Goal: Task Accomplishment & Management: Manage account settings

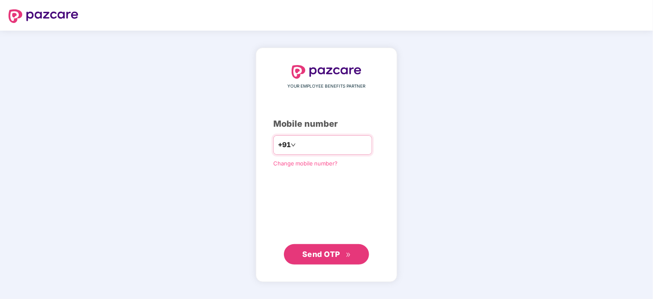
type input "**********"
click at [322, 252] on span "Send OTP" at bounding box center [321, 254] width 38 height 9
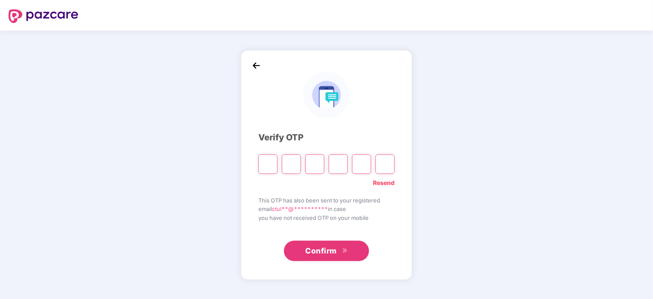
click at [390, 183] on link "Resend" at bounding box center [384, 182] width 22 height 9
click at [386, 182] on link "Resend" at bounding box center [384, 182] width 22 height 9
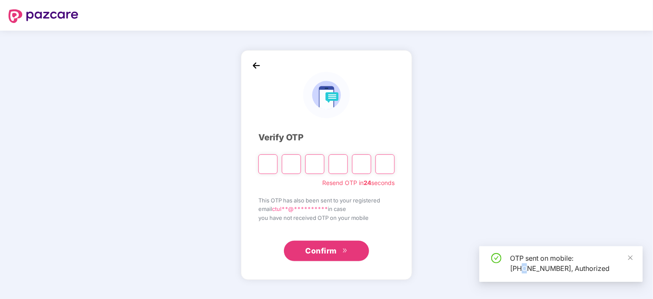
drag, startPoint x: 521, startPoint y: 271, endPoint x: 527, endPoint y: 271, distance: 6.0
click at [527, 271] on div "OTP sent on mobile: [PHONE_NUMBER], Authorized" at bounding box center [571, 263] width 123 height 20
drag, startPoint x: 565, startPoint y: 268, endPoint x: 516, endPoint y: 272, distance: 49.1
click at [516, 272] on div "OTP sent on mobile: [PHONE_NUMBER], Authorized" at bounding box center [571, 263] width 123 height 20
click at [585, 268] on div "OTP sent on mobile: [PHONE_NUMBER], Authorized" at bounding box center [571, 263] width 123 height 20
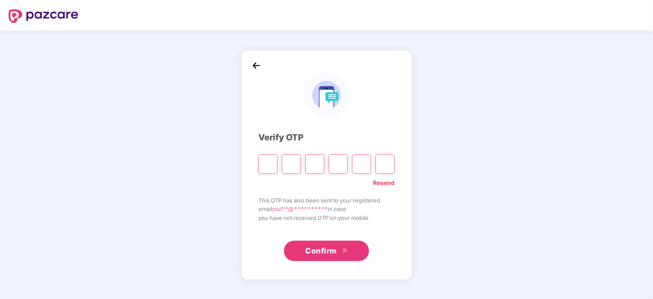
click at [325, 250] on span "Confirm" at bounding box center [320, 251] width 31 height 12
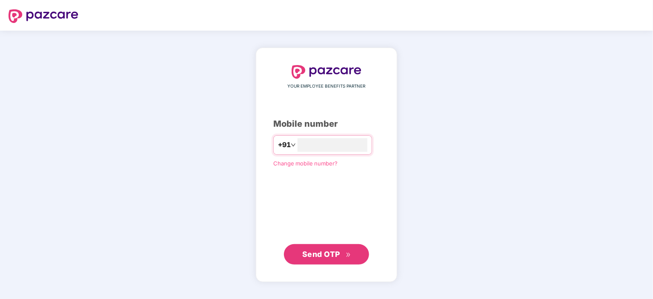
type input "**********"
click at [322, 251] on span "Send OTP" at bounding box center [321, 253] width 38 height 9
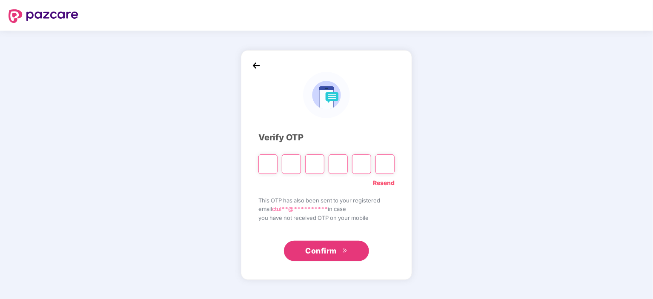
type input "*"
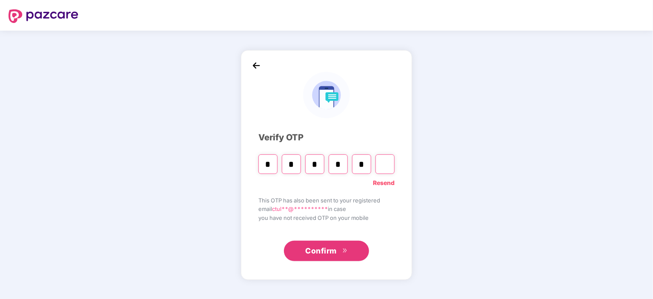
type input "*"
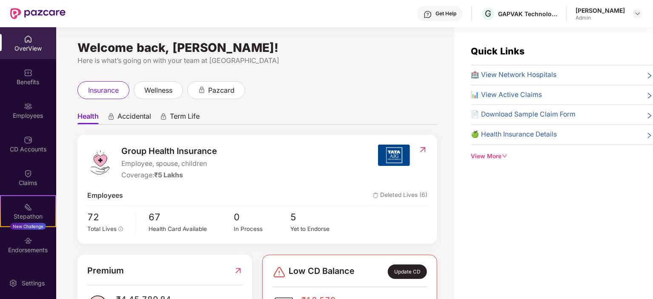
scroll to position [43, 0]
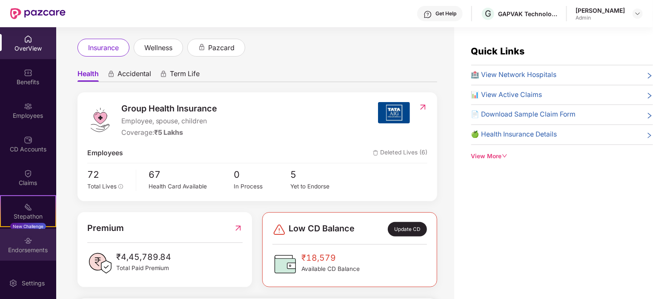
click at [26, 248] on div "Endorsements" at bounding box center [28, 250] width 56 height 9
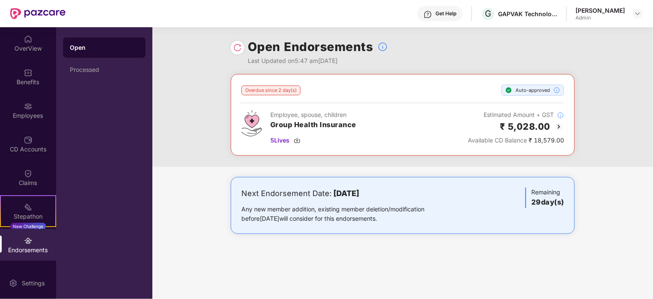
click at [274, 88] on div "Overdue since 2 day(s)" at bounding box center [270, 91] width 59 height 10
click at [377, 88] on div "Overdue since 2 day(s) Auto-approved" at bounding box center [402, 90] width 322 height 11
click at [274, 87] on div "Overdue since 2 day(s)" at bounding box center [270, 91] width 59 height 10
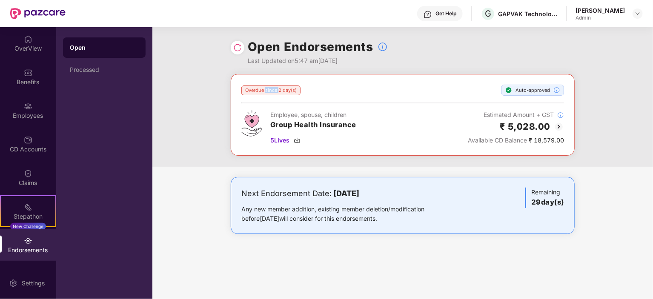
click at [274, 87] on div "Overdue since 2 day(s)" at bounding box center [270, 91] width 59 height 10
click at [333, 88] on div "Overdue since 2 day(s) Auto-approved" at bounding box center [402, 90] width 322 height 11
drag, startPoint x: 244, startPoint y: 62, endPoint x: 407, endPoint y: 54, distance: 163.1
click at [407, 54] on div "Open Endorsements Last Updated on 5:47 am[DATE]" at bounding box center [403, 50] width 344 height 47
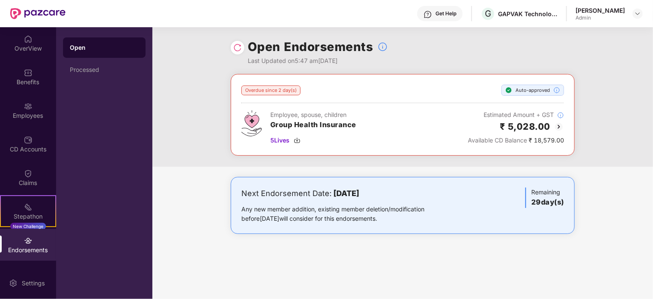
click at [265, 87] on div "Overdue since 2 day(s)" at bounding box center [270, 91] width 59 height 10
drag, startPoint x: 466, startPoint y: 137, endPoint x: 567, endPoint y: 133, distance: 100.5
click at [567, 133] on div "Overdue since 2 day(s) Auto-approved Employee, spouse, children Group Health In…" at bounding box center [403, 115] width 344 height 82
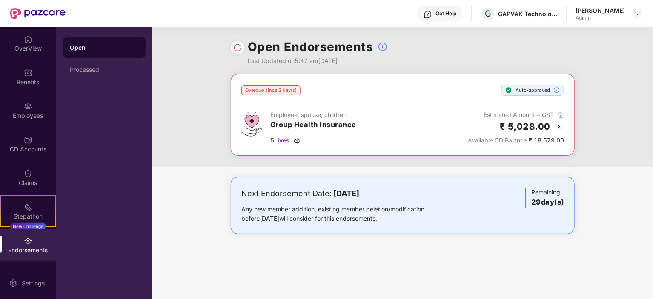
click at [359, 123] on div "Employee, spouse, children Group Health Insurance 5 Lives Estimated Amount + GS…" at bounding box center [402, 127] width 322 height 35
drag, startPoint x: 327, startPoint y: 189, endPoint x: 451, endPoint y: 187, distance: 124.7
click at [448, 188] on div "Next Endorsement Date: [DATE]" at bounding box center [346, 194] width 210 height 12
drag, startPoint x: 467, startPoint y: 140, endPoint x: 566, endPoint y: 139, distance: 99.5
click at [566, 139] on div "Overdue since 2 day(s) Auto-approved Employee, spouse, children Group Health In…" at bounding box center [403, 115] width 344 height 82
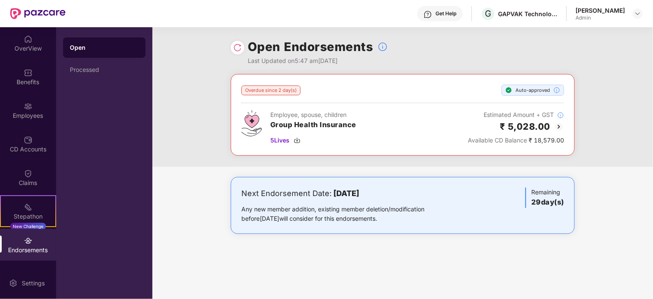
click at [343, 127] on h3 "Group Health Insurance" at bounding box center [313, 125] width 86 height 11
click at [274, 88] on div "Overdue since 2 day(s)" at bounding box center [270, 91] width 59 height 10
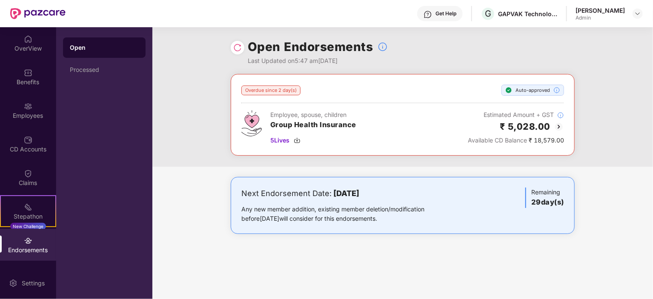
click at [238, 49] on img at bounding box center [237, 47] width 9 height 9
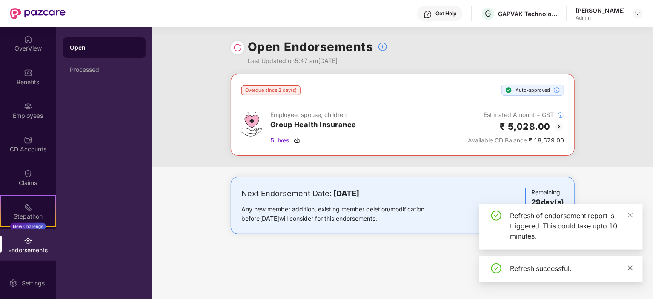
click at [630, 266] on icon "close" at bounding box center [630, 268] width 6 height 6
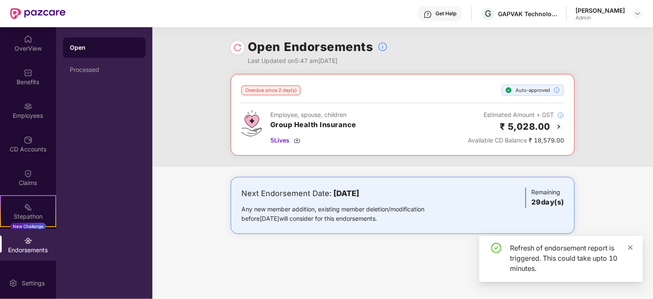
click at [631, 248] on icon "close" at bounding box center [630, 248] width 6 height 6
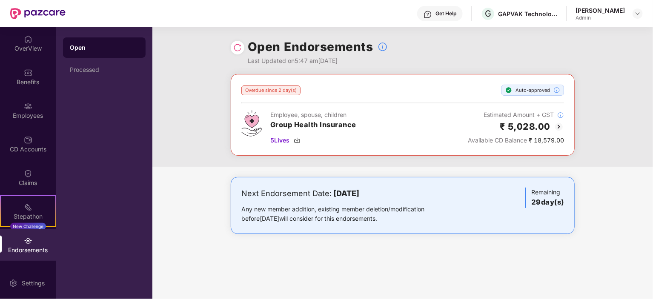
click at [277, 88] on div "Overdue since 2 day(s)" at bounding box center [270, 91] width 59 height 10
drag, startPoint x: 468, startPoint y: 140, endPoint x: 570, endPoint y: 139, distance: 102.1
click at [570, 139] on div "Overdue since 2 day(s) Auto-approved Employee, spouse, children Group Health In…" at bounding box center [403, 115] width 344 height 82
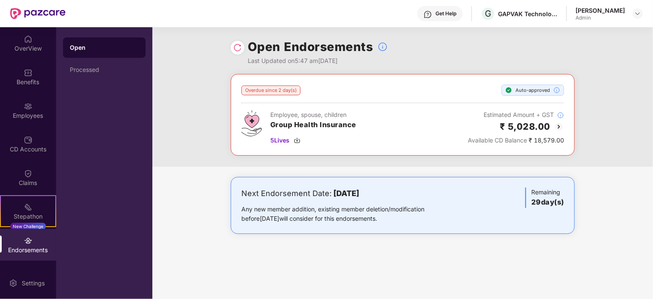
click at [267, 87] on div "Overdue since 2 day(s)" at bounding box center [270, 91] width 59 height 10
click at [365, 95] on div "Overdue since 2 day(s) Auto-approved" at bounding box center [402, 90] width 322 height 11
click at [498, 10] on div "GAPVAK Technologies Pvt Ltd" at bounding box center [528, 14] width 60 height 8
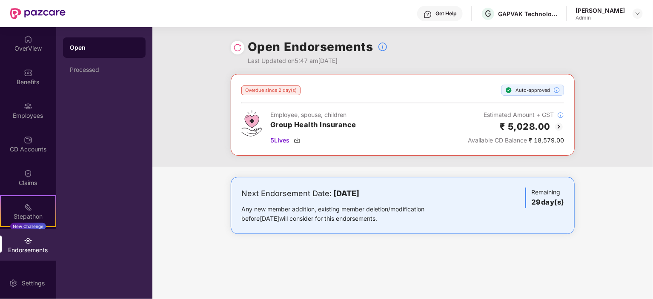
click at [442, 12] on div "Get Help" at bounding box center [445, 13] width 21 height 7
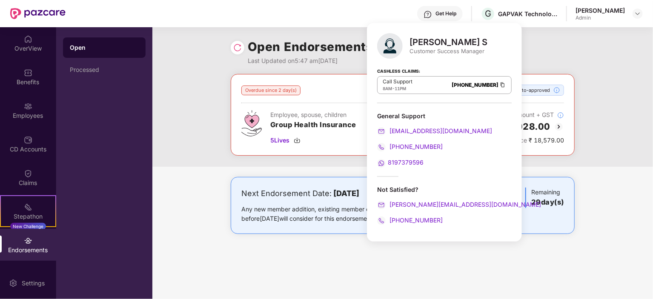
click at [265, 89] on div "Overdue since 2 day(s)" at bounding box center [270, 91] width 59 height 10
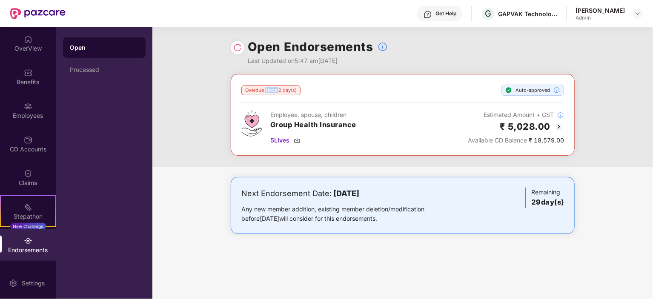
click at [265, 89] on div "Overdue since 2 day(s)" at bounding box center [270, 91] width 59 height 10
click at [339, 85] on div "Overdue since 2 day(s) Auto-approved" at bounding box center [402, 90] width 322 height 11
click at [435, 16] on div "Get Help" at bounding box center [445, 13] width 21 height 7
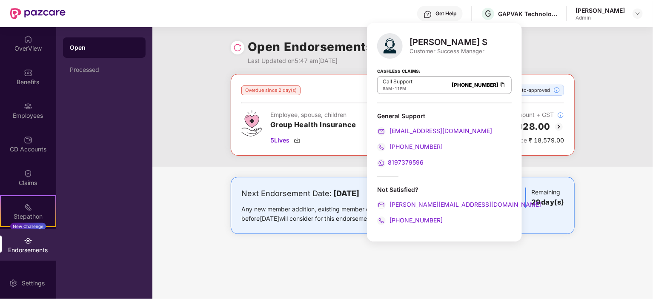
click at [189, 101] on div "Overdue since 2 day(s) Auto-approved Employee, spouse, children Group Health In…" at bounding box center [402, 120] width 500 height 93
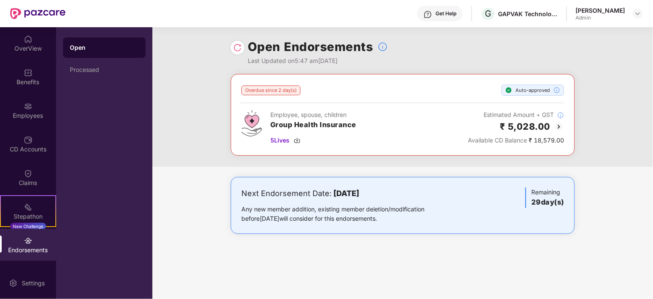
click at [265, 90] on div "Overdue since 2 day(s)" at bounding box center [270, 91] width 59 height 10
click at [337, 91] on div "Overdue since 2 day(s) Auto-approved" at bounding box center [402, 90] width 322 height 11
click at [285, 112] on div "Employee, spouse, children" at bounding box center [313, 114] width 86 height 9
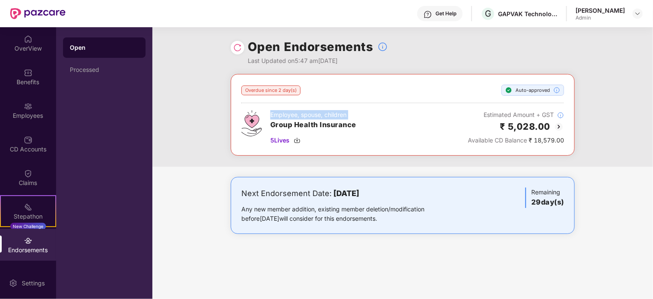
click at [285, 112] on div "Employee, spouse, children" at bounding box center [313, 114] width 86 height 9
click at [274, 90] on div "Overdue since 2 day(s)" at bounding box center [270, 91] width 59 height 10
drag, startPoint x: 243, startPoint y: 208, endPoint x: 405, endPoint y: 217, distance: 161.9
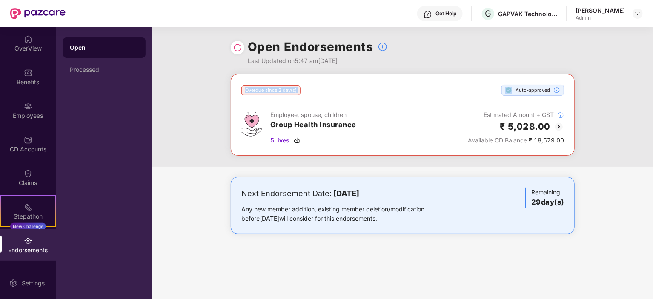
click at [405, 217] on div "Any new member addition, existing member deletion/modification before [DATE] wi…" at bounding box center [346, 214] width 210 height 19
click at [435, 14] on div "Get Help" at bounding box center [445, 13] width 21 height 7
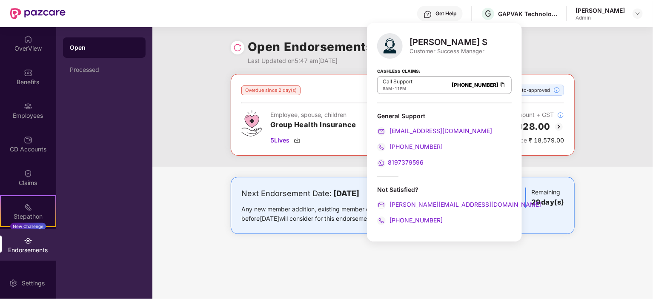
click at [219, 66] on div "Open Endorsements Last Updated on 5:47 am[DATE]" at bounding box center [402, 50] width 500 height 47
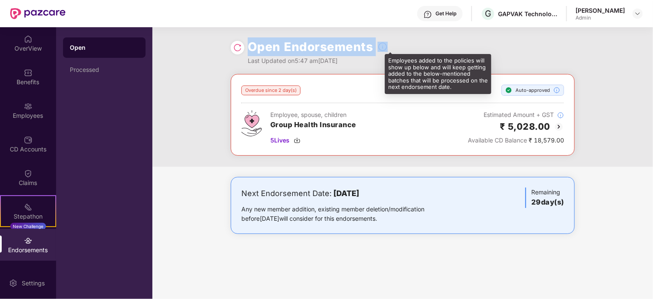
drag, startPoint x: 248, startPoint y: 44, endPoint x: 372, endPoint y: 46, distance: 123.4
click at [372, 46] on div "Open Endorsements" at bounding box center [318, 46] width 140 height 19
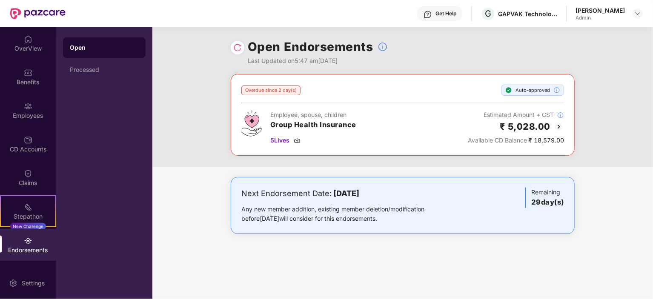
click at [304, 65] on div "Last Updated on 5:47 am[DATE]" at bounding box center [318, 60] width 140 height 9
click at [530, 90] on div "Auto-approved" at bounding box center [532, 90] width 63 height 11
click at [276, 83] on div "Overdue since 2 day(s) Auto-approved Employee, spouse, children Group Health In…" at bounding box center [403, 115] width 344 height 82
click at [274, 88] on div "Overdue since 2 day(s)" at bounding box center [270, 91] width 59 height 10
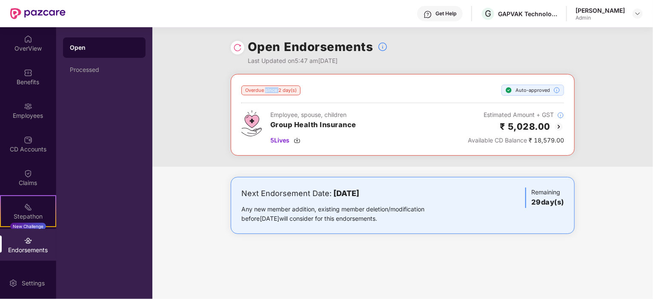
click at [274, 88] on div "Overdue since 2 day(s)" at bounding box center [270, 91] width 59 height 10
click at [319, 92] on div "Overdue since 2 day(s) Auto-approved" at bounding box center [402, 90] width 322 height 11
click at [285, 87] on div "Overdue since 2 day(s)" at bounding box center [270, 91] width 59 height 10
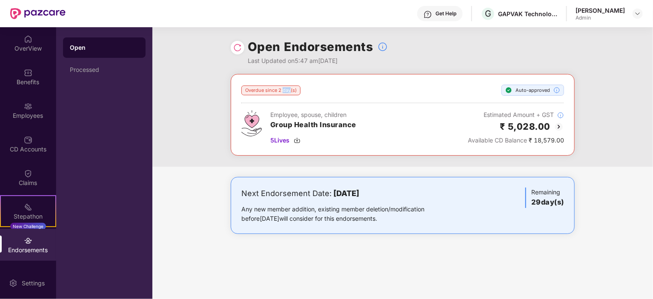
click at [285, 87] on div "Overdue since 2 day(s)" at bounding box center [270, 91] width 59 height 10
click at [322, 94] on div "Overdue since 2 day(s) Auto-approved" at bounding box center [402, 90] width 322 height 11
click at [294, 63] on div "Last Updated on 5:47 am[DATE]" at bounding box center [318, 60] width 140 height 9
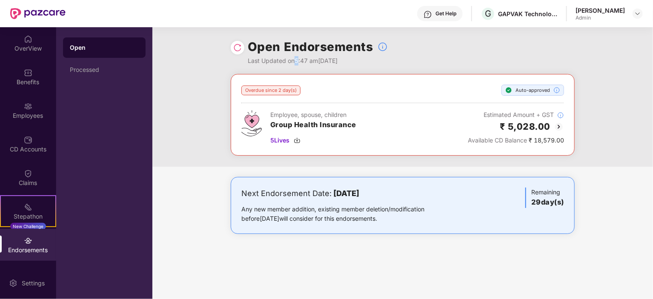
click at [294, 63] on div "Last Updated on 5:47 am[DATE]" at bounding box center [318, 60] width 140 height 9
drag, startPoint x: 241, startPoint y: 191, endPoint x: 405, endPoint y: 218, distance: 165.9
click at [405, 218] on div "Next Endorsement Date: [DATE] Any new member addition, existing member deletion…" at bounding box center [346, 206] width 210 height 36
click at [354, 199] on div "Next Endorsement Date: [DATE]" at bounding box center [346, 194] width 210 height 12
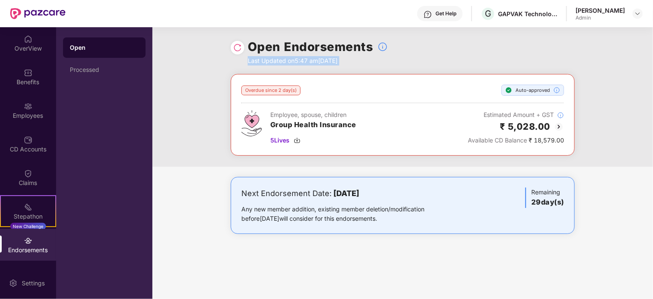
drag, startPoint x: 243, startPoint y: 191, endPoint x: 410, endPoint y: 223, distance: 170.5
click at [410, 223] on div "Next Endorsement Date: [DATE] Any new member addition, existing member deletion…" at bounding box center [403, 205] width 344 height 57
click at [348, 205] on div "Any new member addition, existing member deletion/modification before [DATE] wi…" at bounding box center [346, 214] width 210 height 19
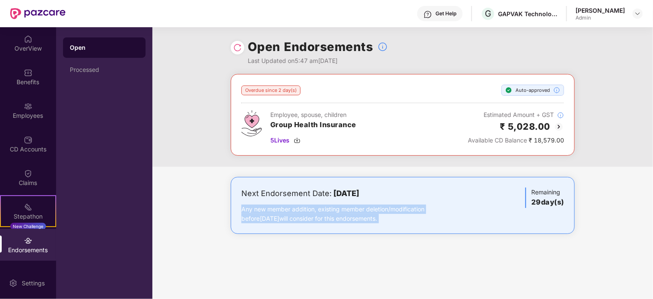
click at [348, 205] on div "Any new member addition, existing member deletion/modification before [DATE] wi…" at bounding box center [346, 214] width 210 height 19
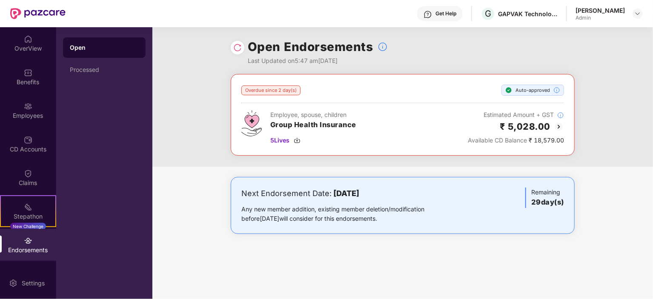
click at [287, 195] on div "Next Endorsement Date: [DATE]" at bounding box center [346, 194] width 210 height 12
click at [270, 87] on div "Overdue since 2 day(s)" at bounding box center [270, 91] width 59 height 10
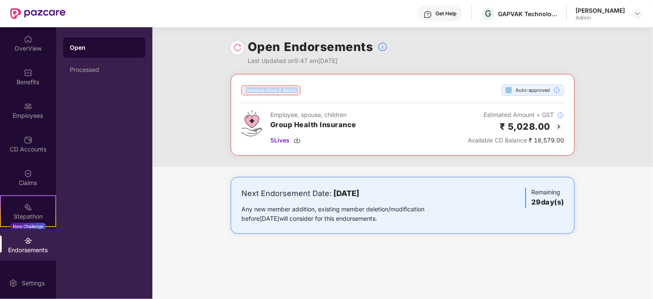
click at [270, 87] on div "Overdue since 2 day(s)" at bounding box center [270, 91] width 59 height 10
click at [320, 89] on div "Overdue since 2 day(s) Auto-approved" at bounding box center [402, 90] width 322 height 11
click at [306, 116] on div "Employee, spouse, children" at bounding box center [313, 114] width 86 height 9
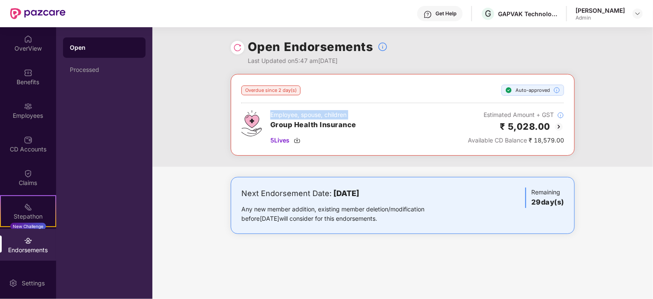
click at [306, 116] on div "Employee, spouse, children" at bounding box center [313, 114] width 86 height 9
click at [307, 124] on h3 "Group Health Insurance" at bounding box center [313, 125] width 86 height 11
click at [298, 111] on div "Employee, spouse, children" at bounding box center [313, 114] width 86 height 9
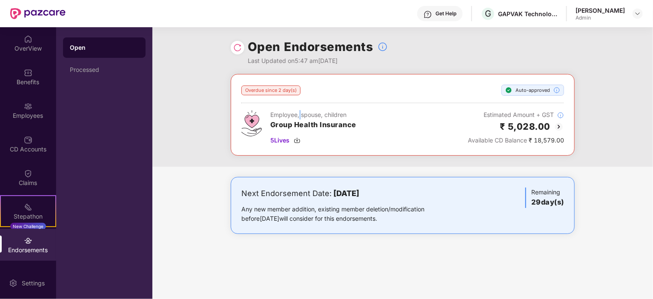
click at [298, 111] on div "Employee, spouse, children" at bounding box center [313, 114] width 86 height 9
click at [290, 118] on div "Employee, spouse, children" at bounding box center [313, 114] width 86 height 9
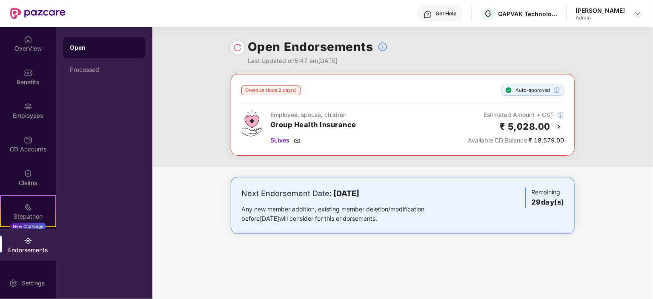
click at [288, 122] on h3 "Group Health Insurance" at bounding box center [313, 125] width 86 height 11
click at [288, 112] on div "Employee, spouse, children" at bounding box center [313, 114] width 86 height 9
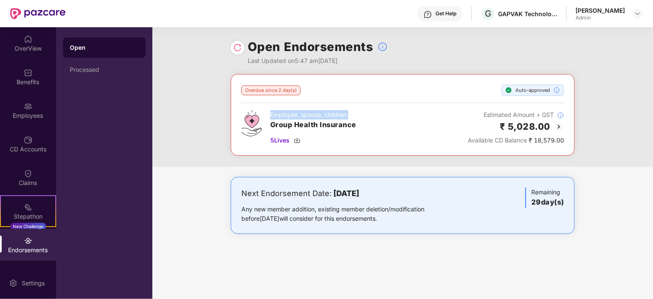
click at [288, 112] on div "Employee, spouse, children" at bounding box center [313, 114] width 86 height 9
click at [286, 125] on h3 "Group Health Insurance" at bounding box center [313, 125] width 86 height 11
click at [315, 95] on div "Overdue since 2 day(s) Auto-approved" at bounding box center [402, 90] width 322 height 11
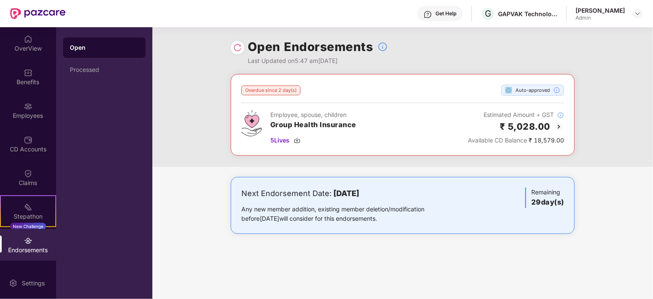
click at [315, 95] on div "Overdue since 2 day(s) Auto-approved" at bounding box center [402, 90] width 322 height 11
click at [251, 91] on div "Overdue since 2 day(s)" at bounding box center [270, 91] width 59 height 10
click at [256, 93] on div "Overdue since 2 day(s)" at bounding box center [270, 91] width 59 height 10
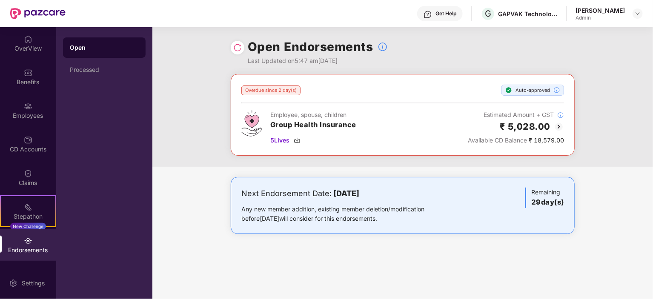
click at [274, 88] on div "Overdue since 2 day(s)" at bounding box center [270, 91] width 59 height 10
click at [529, 88] on div "Auto-approved" at bounding box center [532, 90] width 63 height 11
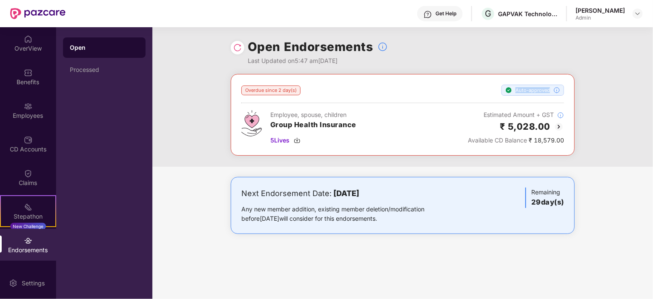
click at [529, 88] on div "Auto-approved" at bounding box center [532, 90] width 63 height 11
click at [453, 113] on div "Employee, spouse, children Group Health Insurance 5 Lives Estimated Amount + GS…" at bounding box center [402, 127] width 322 height 35
click at [633, 11] on div at bounding box center [637, 14] width 10 height 10
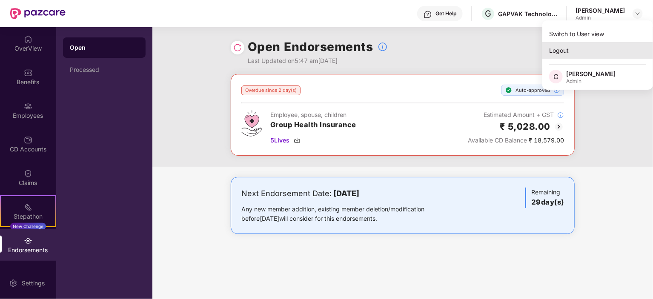
click at [559, 54] on div "Logout" at bounding box center [597, 50] width 111 height 17
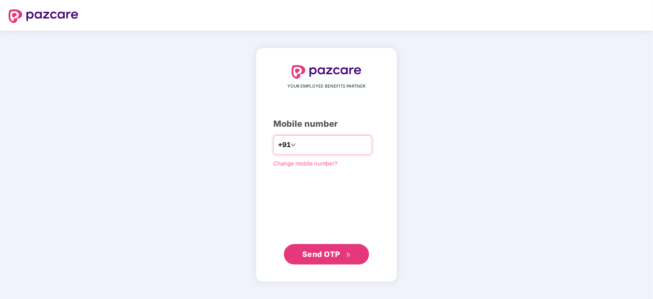
click at [297, 148] on input "number" at bounding box center [332, 145] width 70 height 14
type input "**********"
click at [322, 254] on span "Send OTP" at bounding box center [321, 254] width 38 height 9
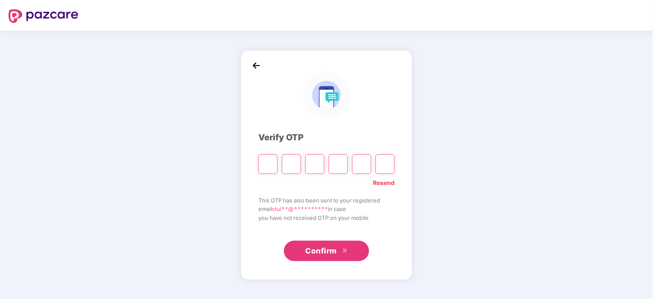
type input "*"
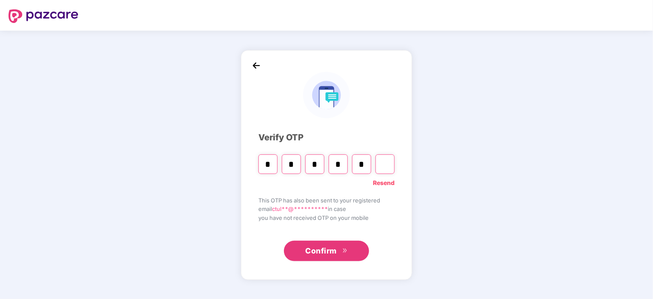
type input "*"
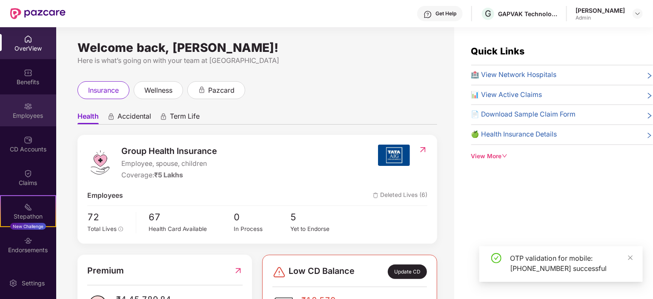
click at [29, 115] on div "Employees" at bounding box center [28, 115] width 56 height 9
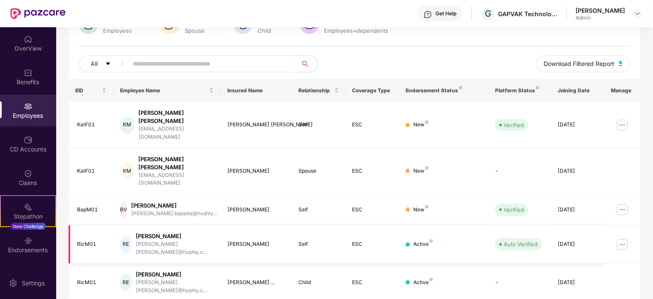
scroll to position [85, 0]
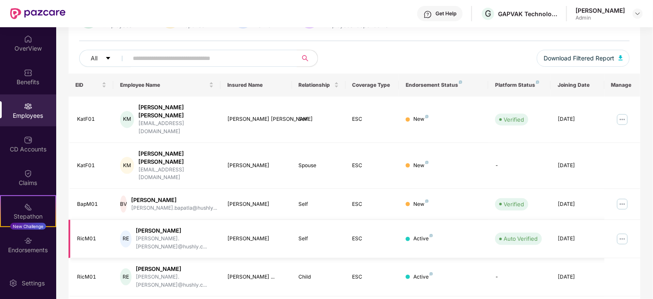
click at [418, 235] on div "Active" at bounding box center [423, 239] width 20 height 8
click at [413, 107] on td "New" at bounding box center [443, 120] width 89 height 46
click at [419, 200] on div "New" at bounding box center [420, 204] width 15 height 8
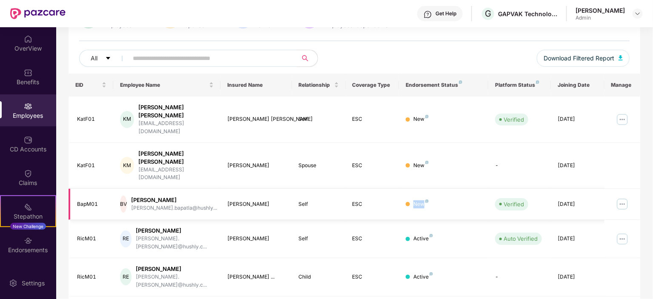
click at [419, 200] on div "New" at bounding box center [420, 204] width 15 height 8
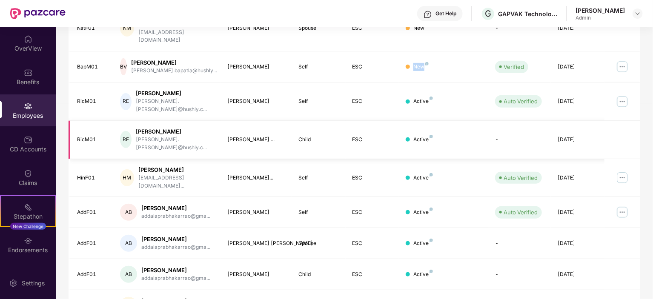
scroll to position [10, 0]
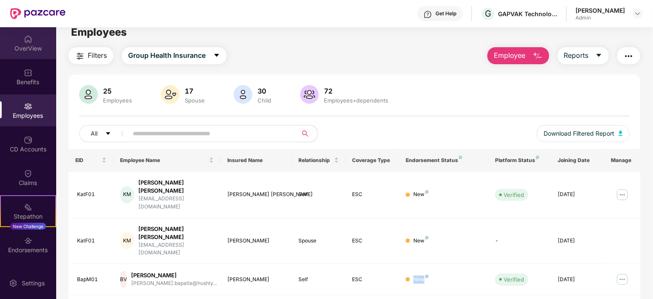
click at [24, 42] on img at bounding box center [28, 39] width 9 height 9
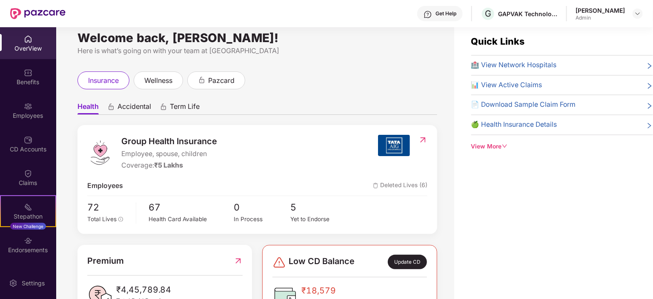
click at [39, 46] on div "OverView" at bounding box center [28, 48] width 56 height 9
click at [635, 12] on img at bounding box center [637, 13] width 7 height 7
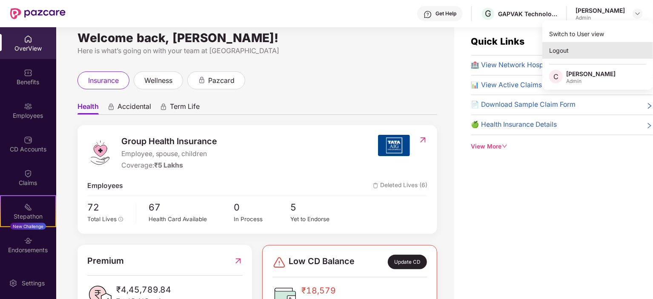
click at [561, 51] on div "Logout" at bounding box center [597, 50] width 111 height 17
